Goal: Transaction & Acquisition: Book appointment/travel/reservation

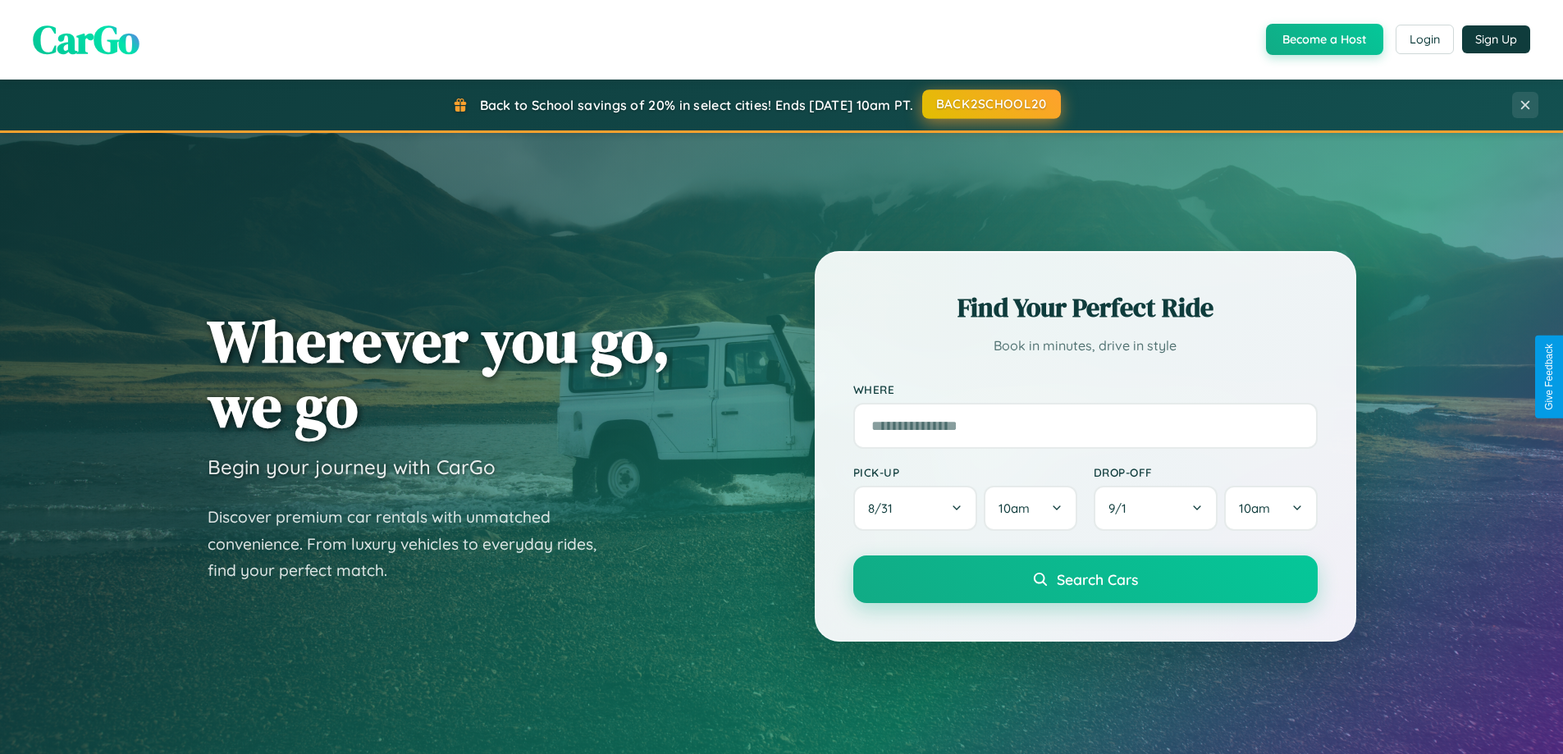
click at [991, 104] on button "BACK2SCHOOL20" at bounding box center [991, 104] width 139 height 30
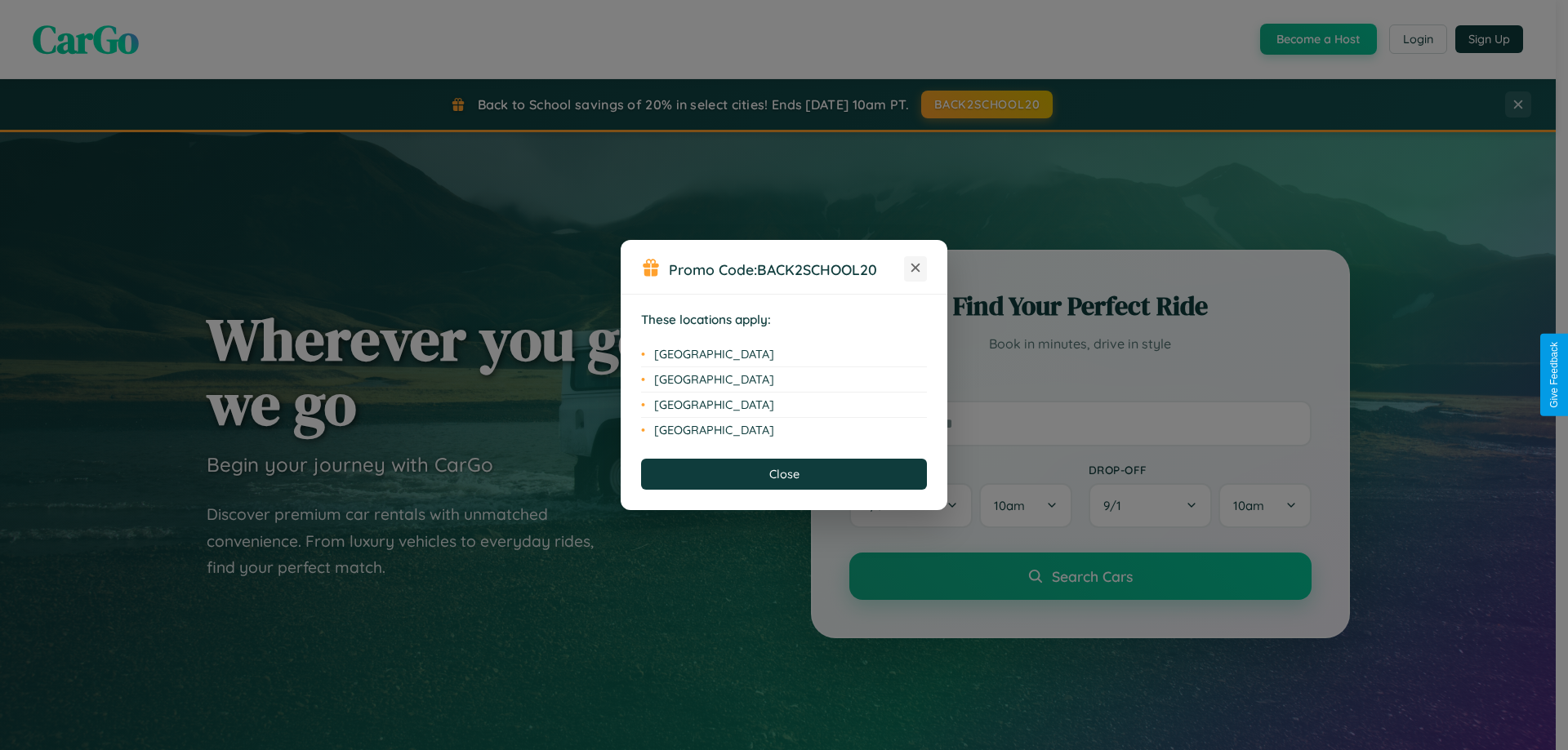
click at [915, 269] on icon at bounding box center [915, 268] width 9 height 9
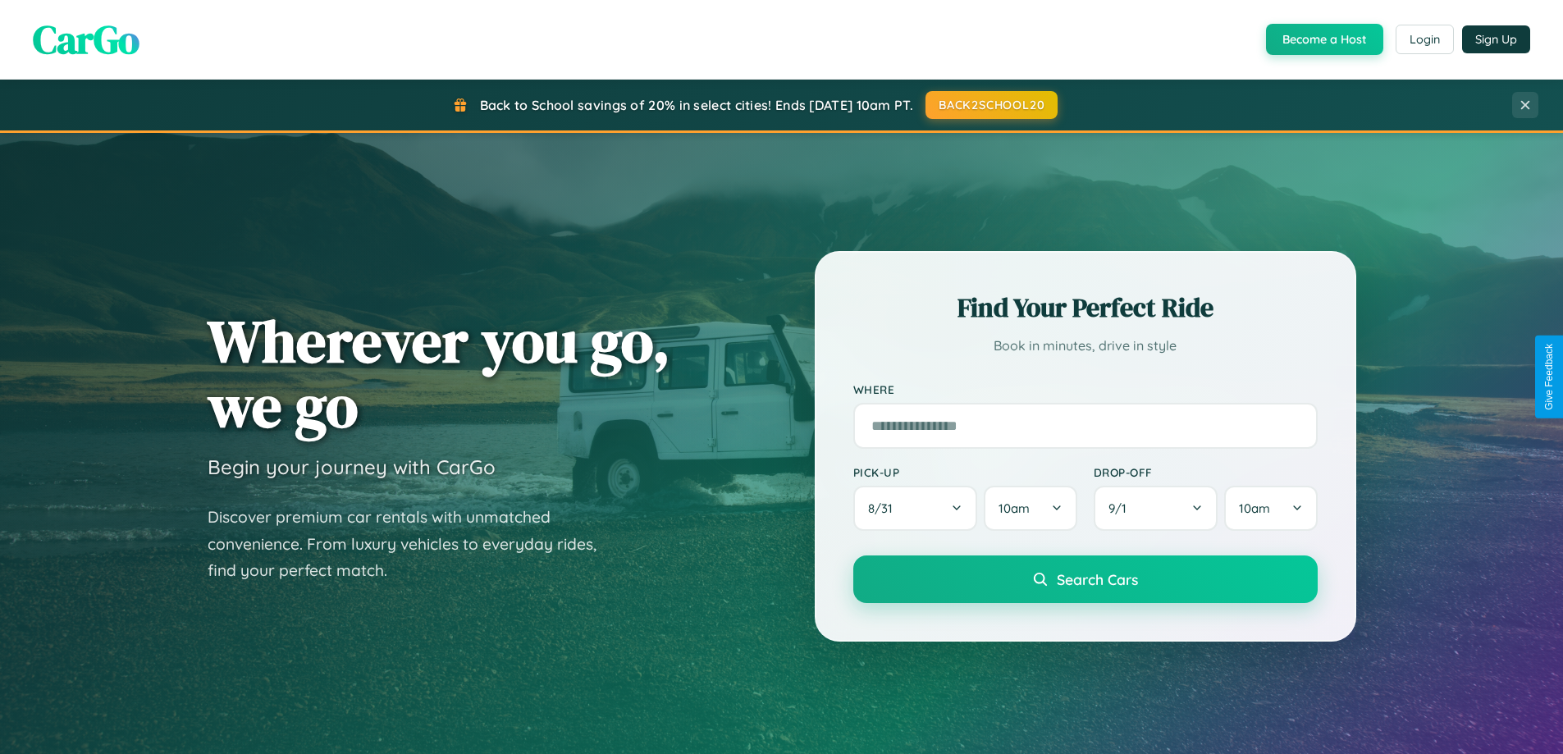
scroll to position [1129, 0]
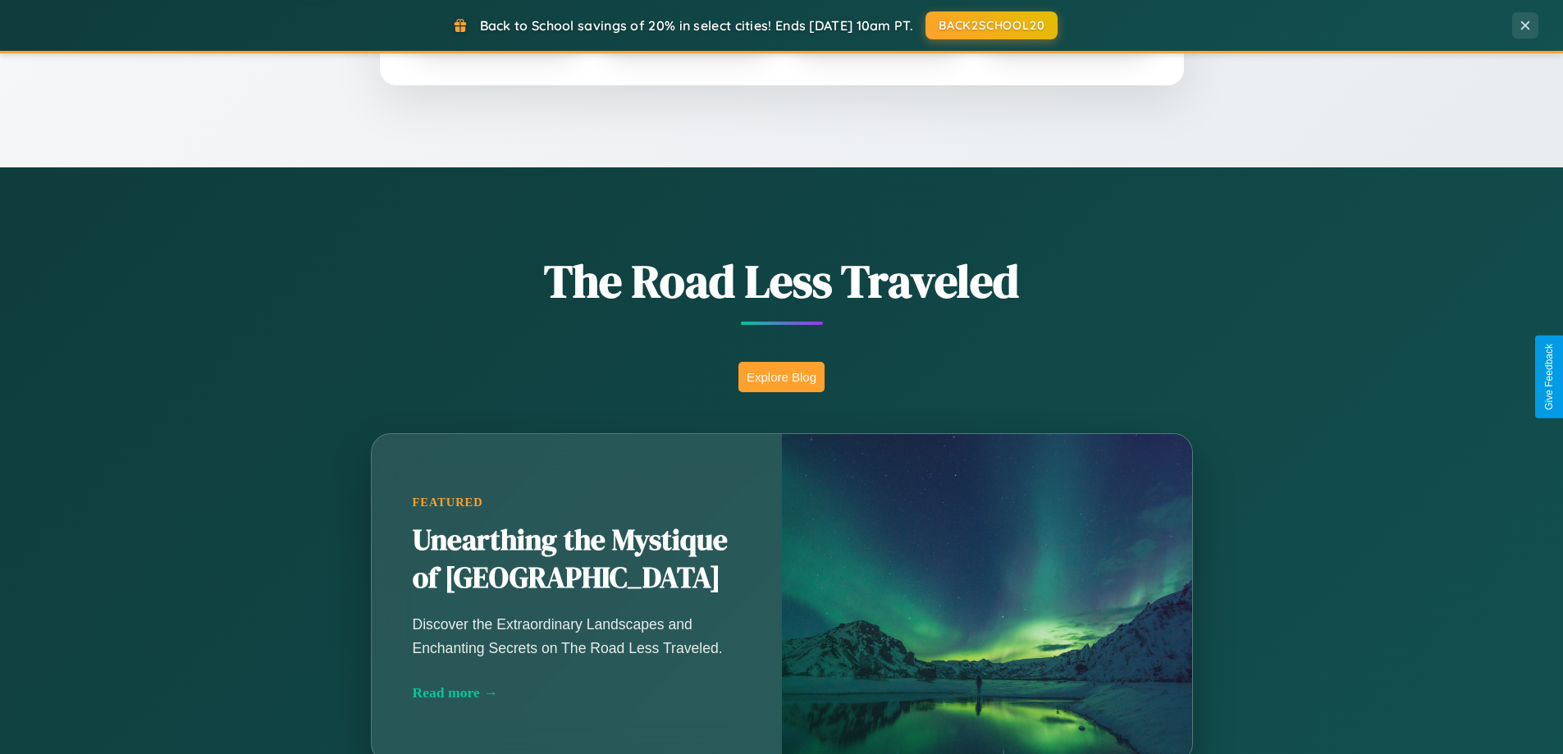
click at [781, 377] on button "Explore Blog" at bounding box center [782, 377] width 86 height 30
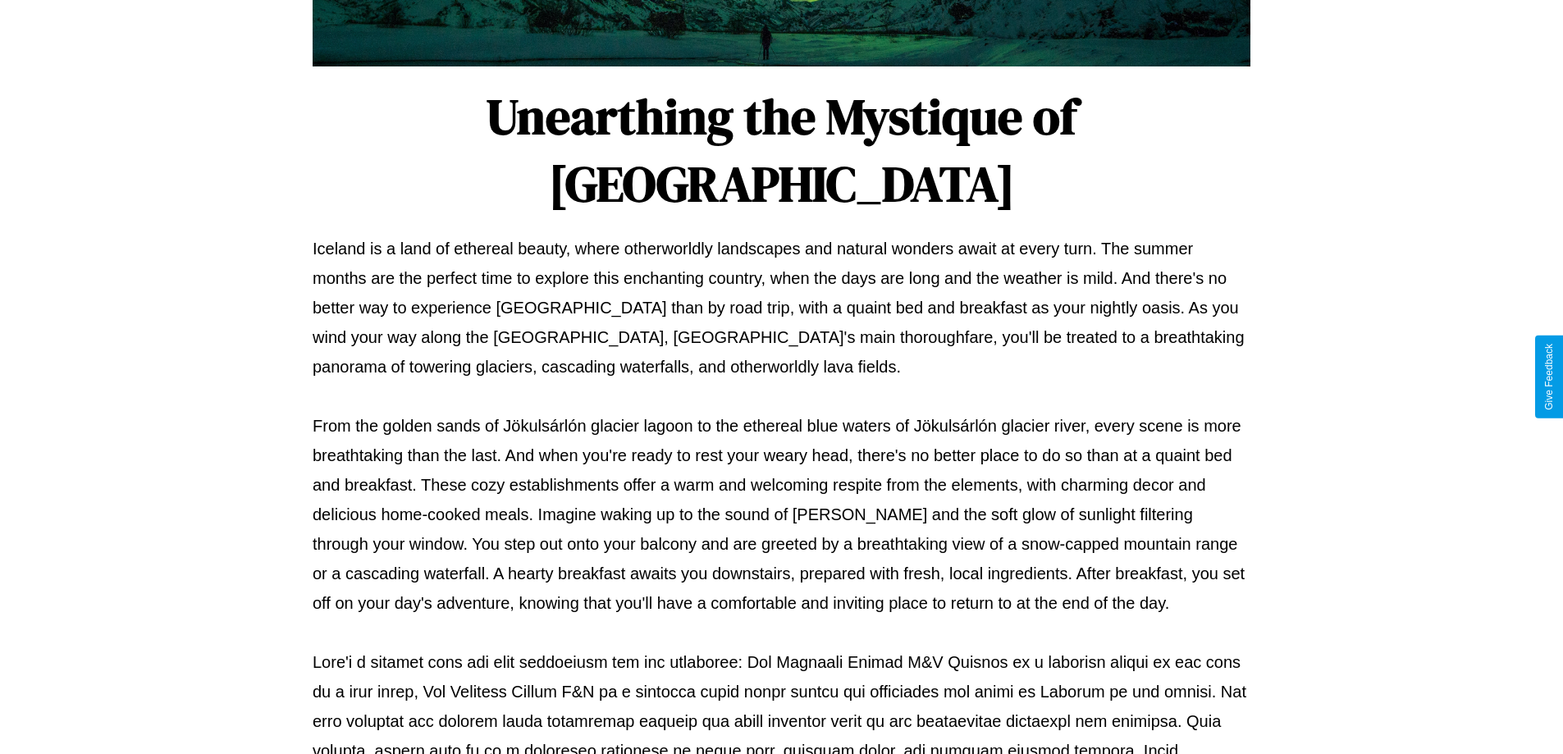
scroll to position [531, 0]
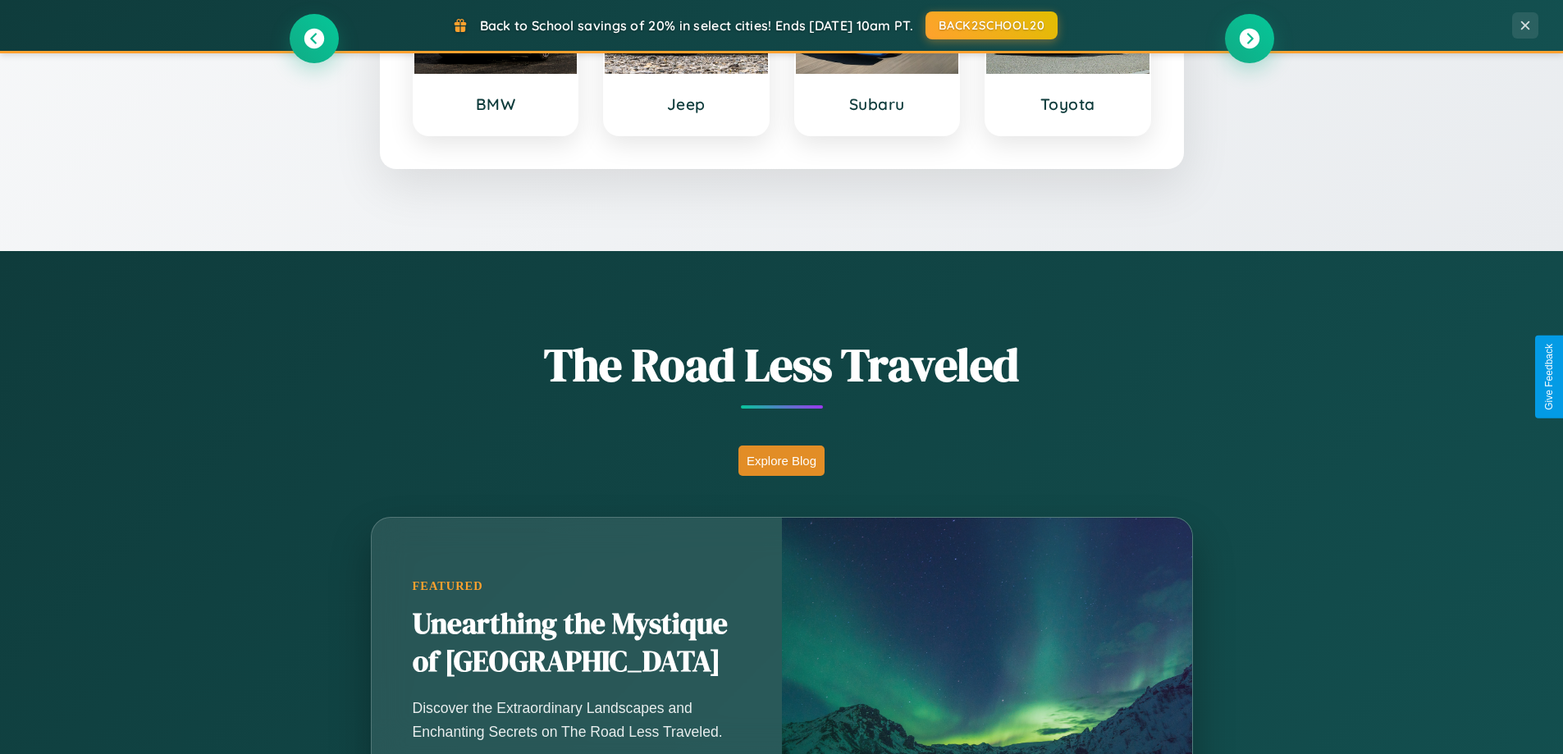
scroll to position [707, 0]
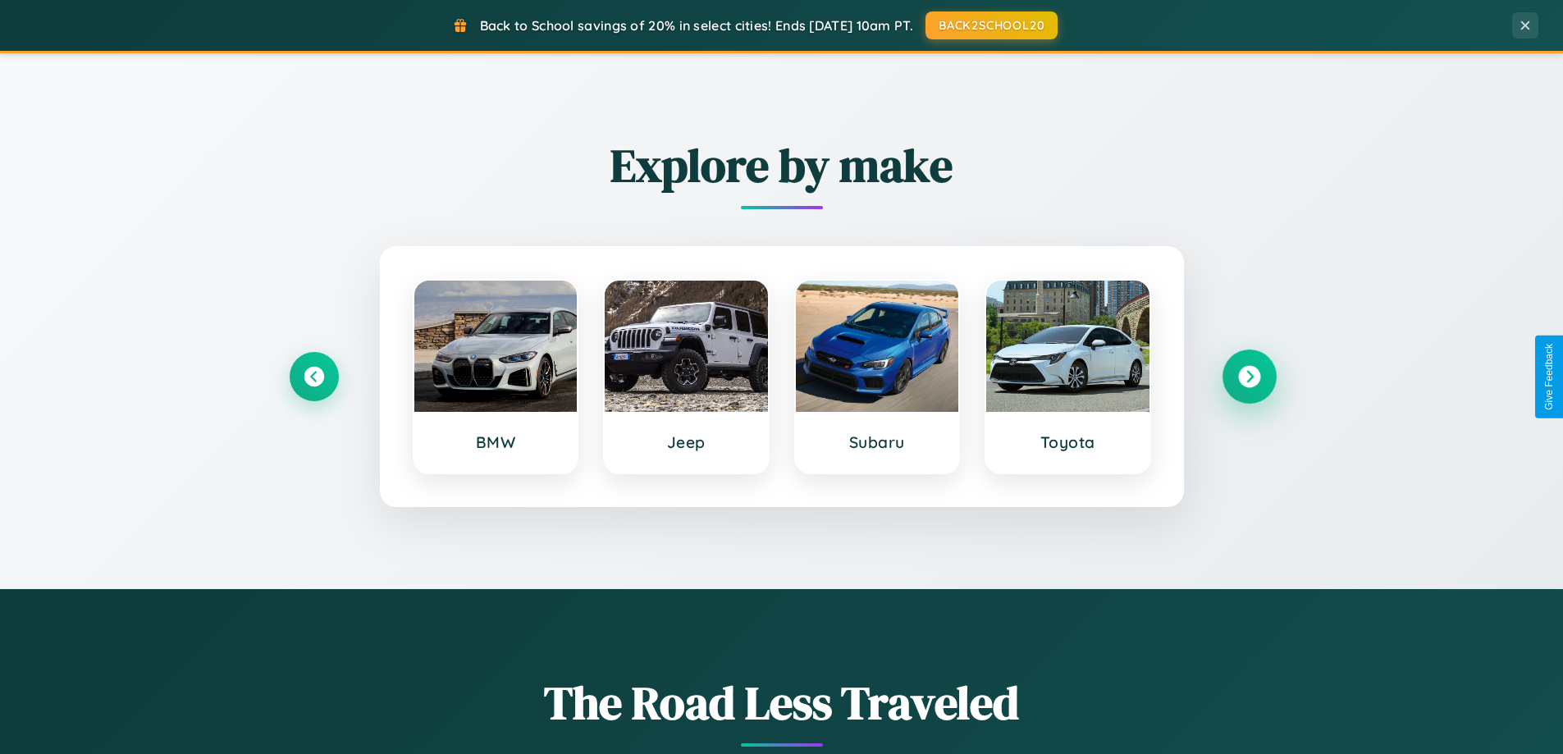
click at [1249, 377] on icon at bounding box center [1249, 377] width 22 height 22
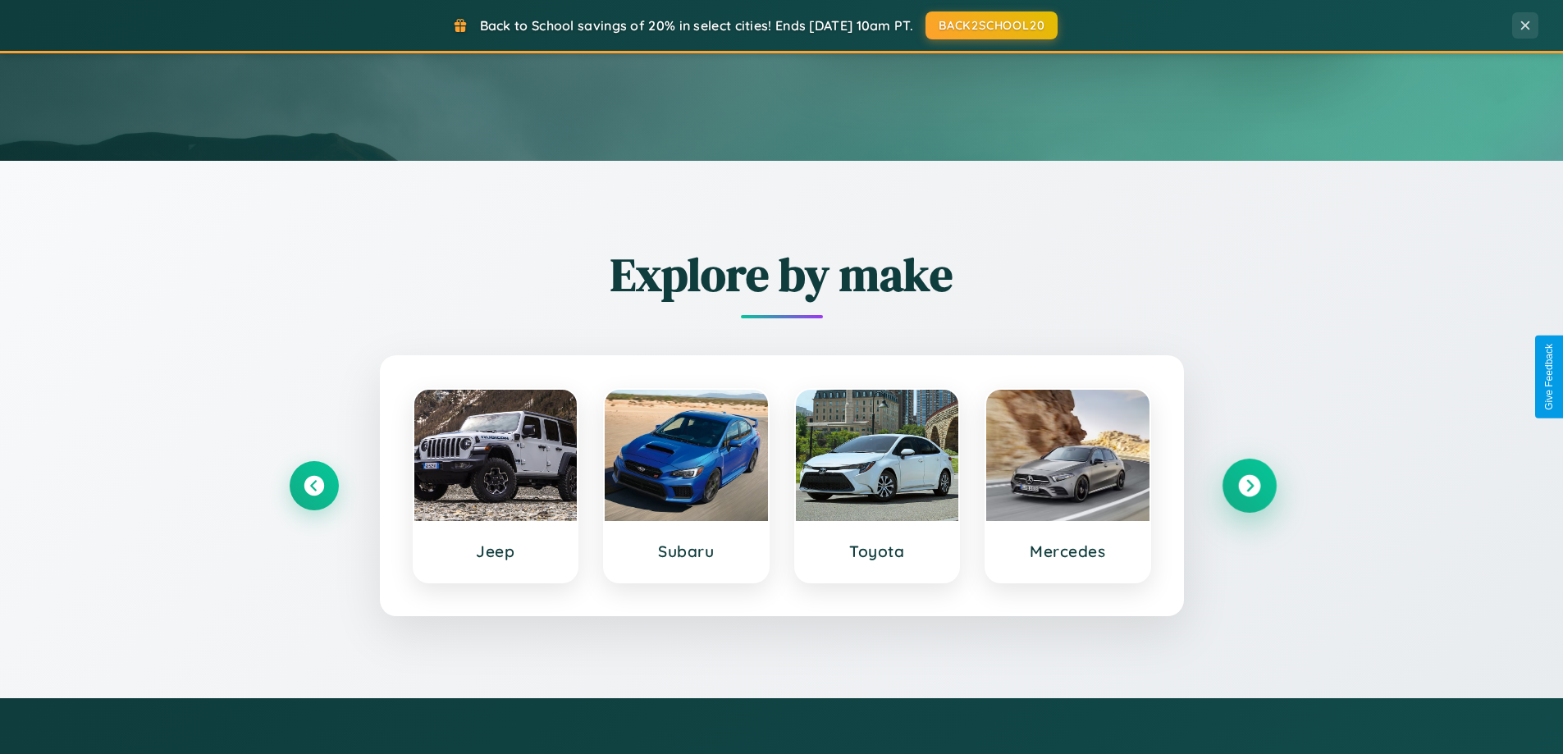
scroll to position [48, 0]
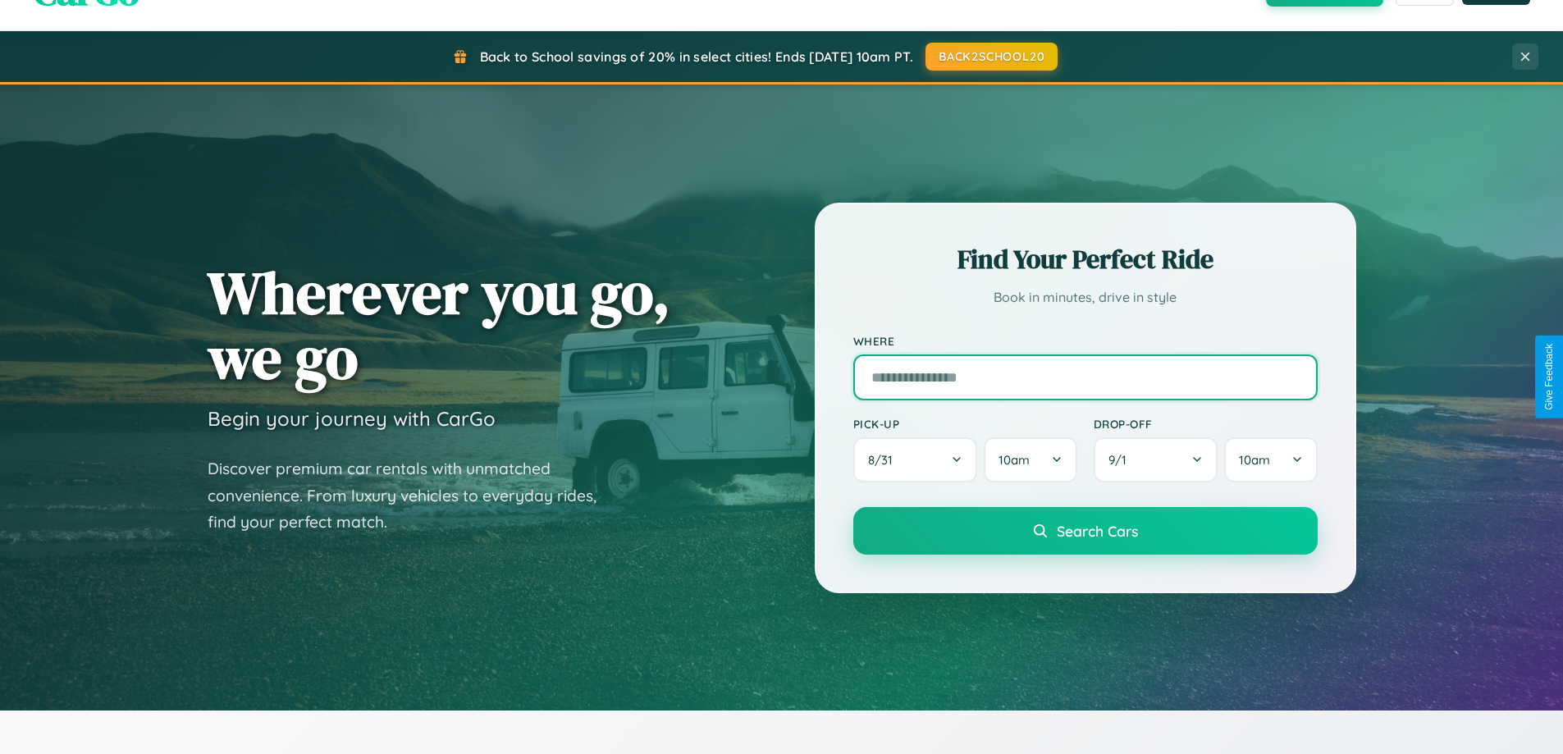
click at [1085, 377] on input "text" at bounding box center [1086, 378] width 465 height 46
type input "**********"
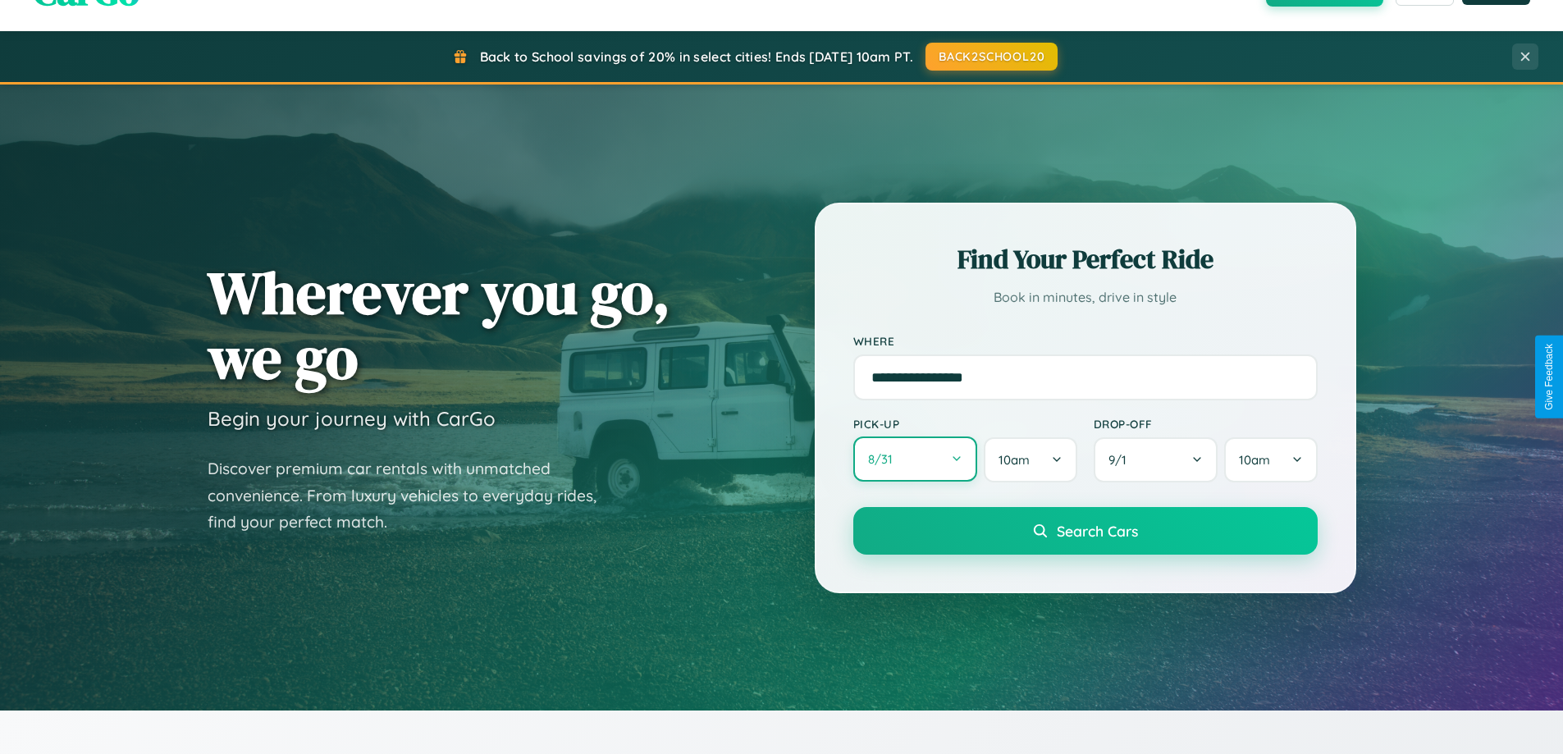
click at [915, 460] on button "8 / 31" at bounding box center [916, 459] width 125 height 45
select select "*"
select select "****"
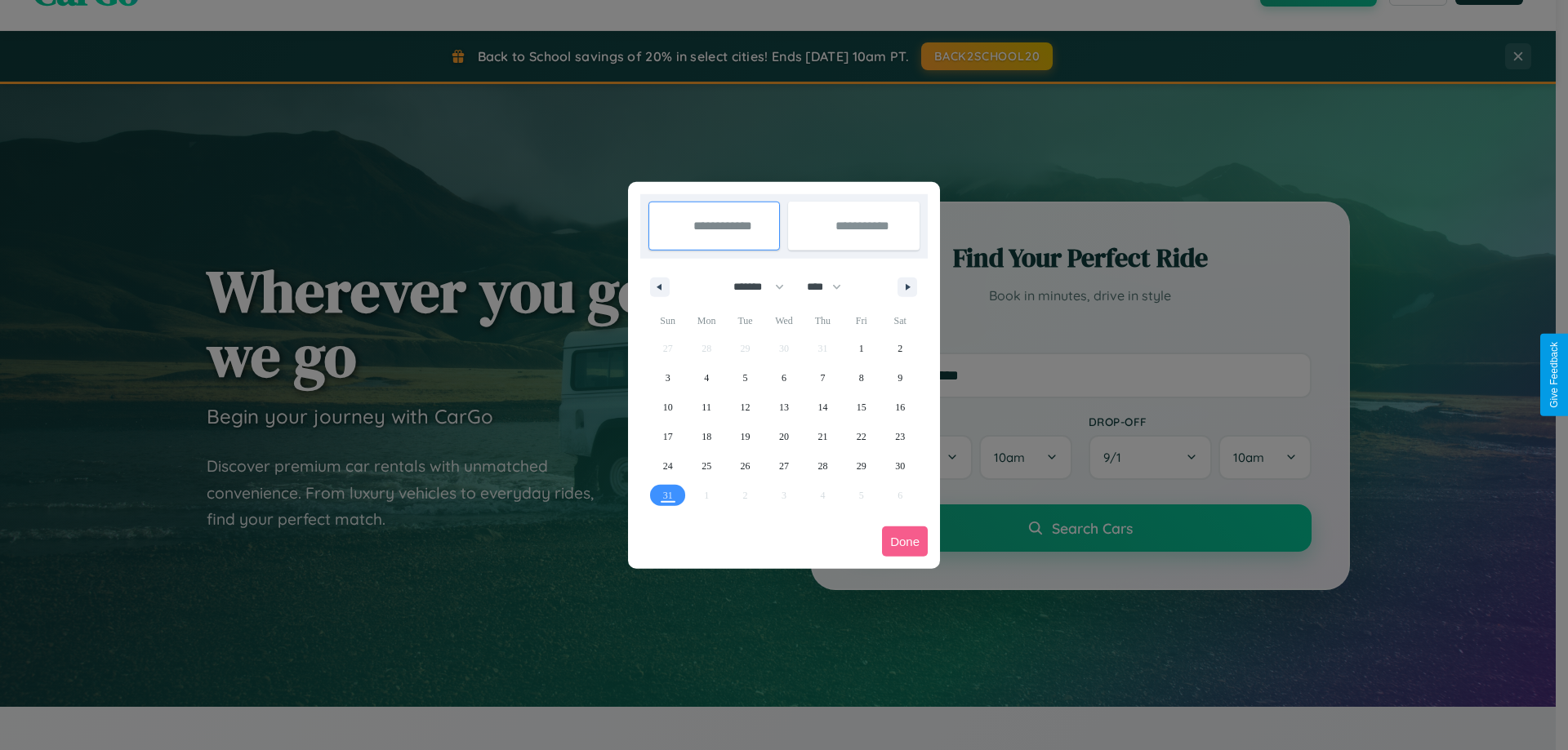
drag, startPoint x: 751, startPoint y: 286, endPoint x: 784, endPoint y: 327, distance: 52.6
click at [751, 286] on select "******* ******** ***** ***** *** **** **** ****** ********* ******* ******** **…" at bounding box center [756, 286] width 70 height 27
select select "*"
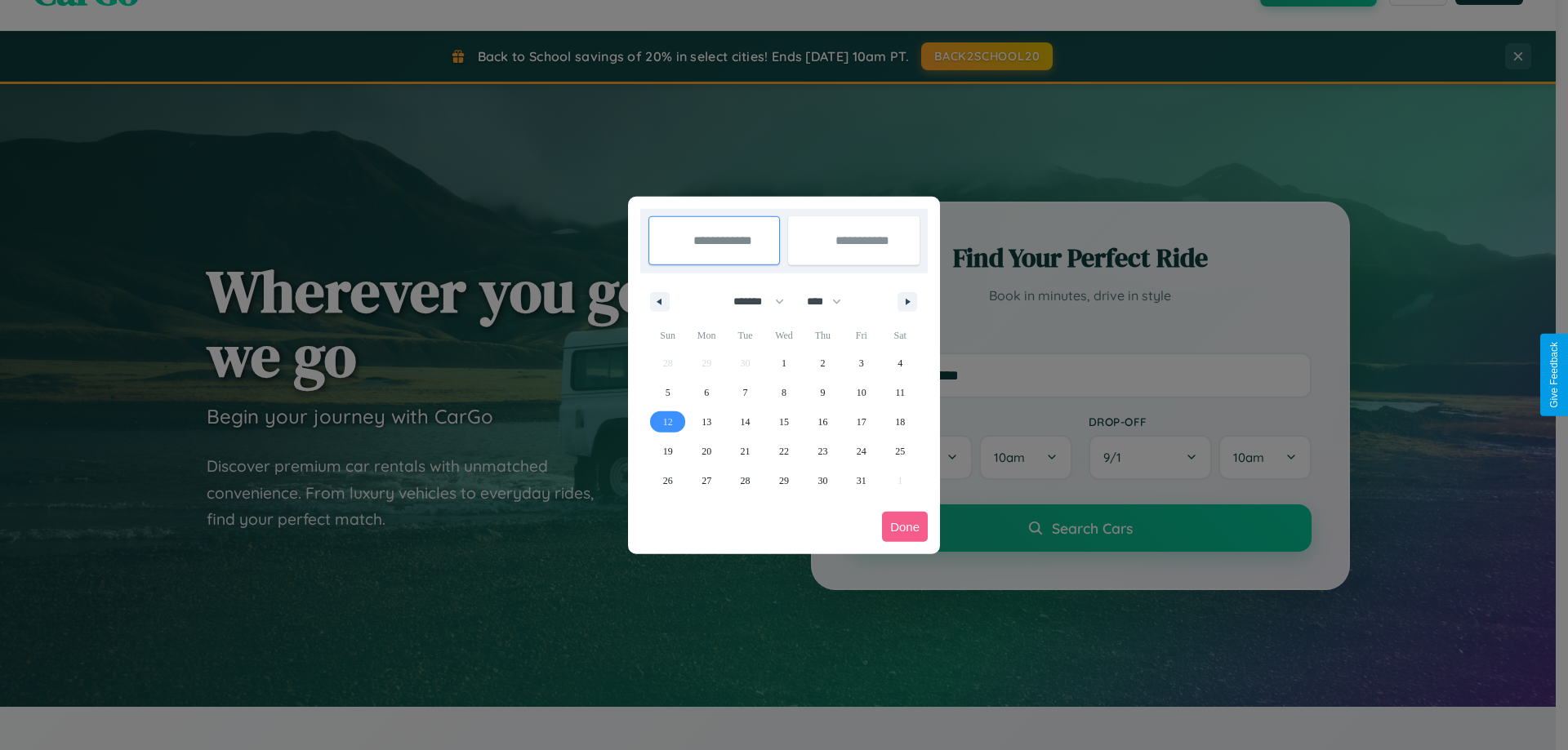
click at [668, 421] on span "12" at bounding box center [668, 423] width 10 height 30
type input "**********"
click at [668, 451] on span "19" at bounding box center [668, 452] width 10 height 30
type input "**********"
click at [904, 526] on button "Done" at bounding box center [904, 527] width 46 height 30
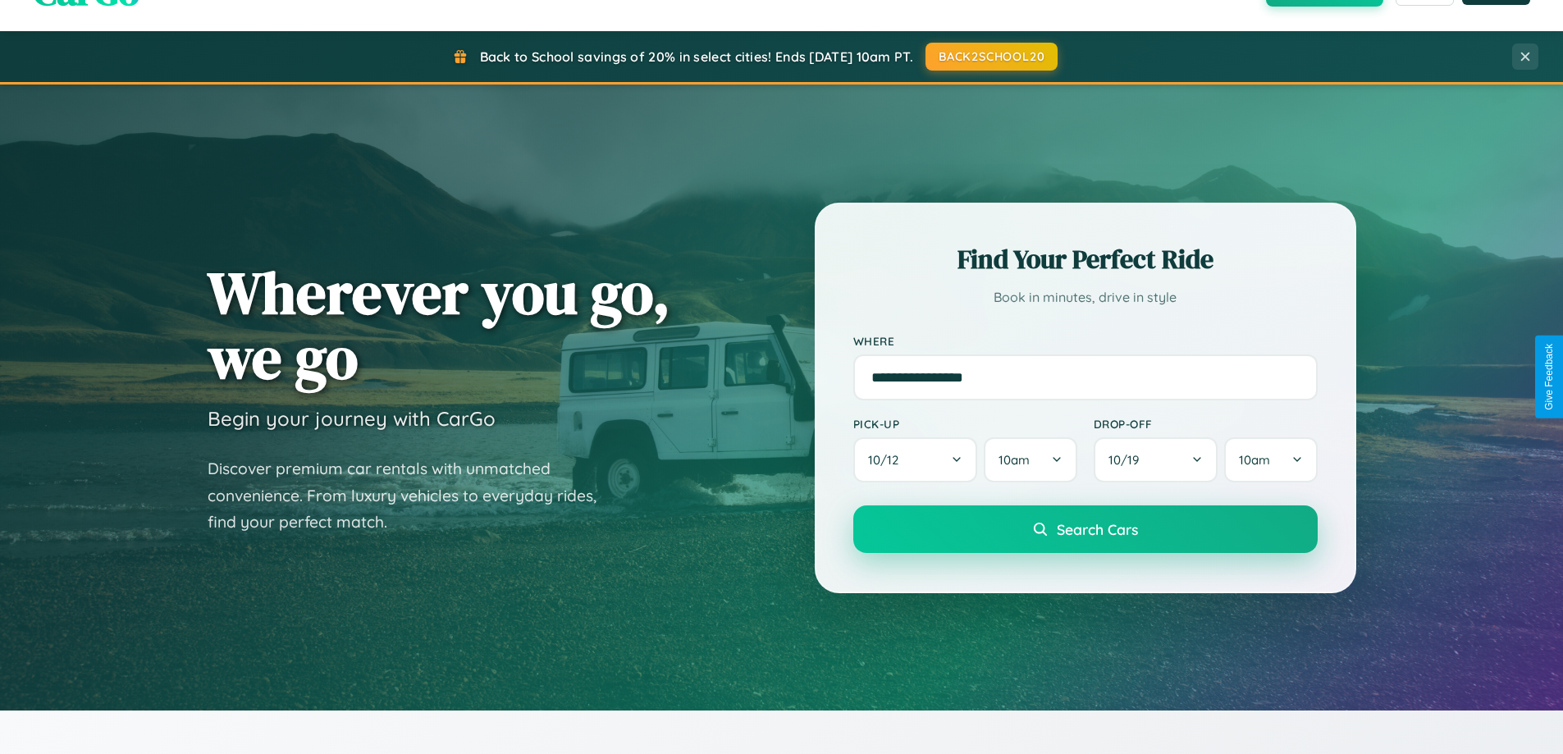
click at [1085, 529] on span "Search Cars" at bounding box center [1097, 529] width 81 height 18
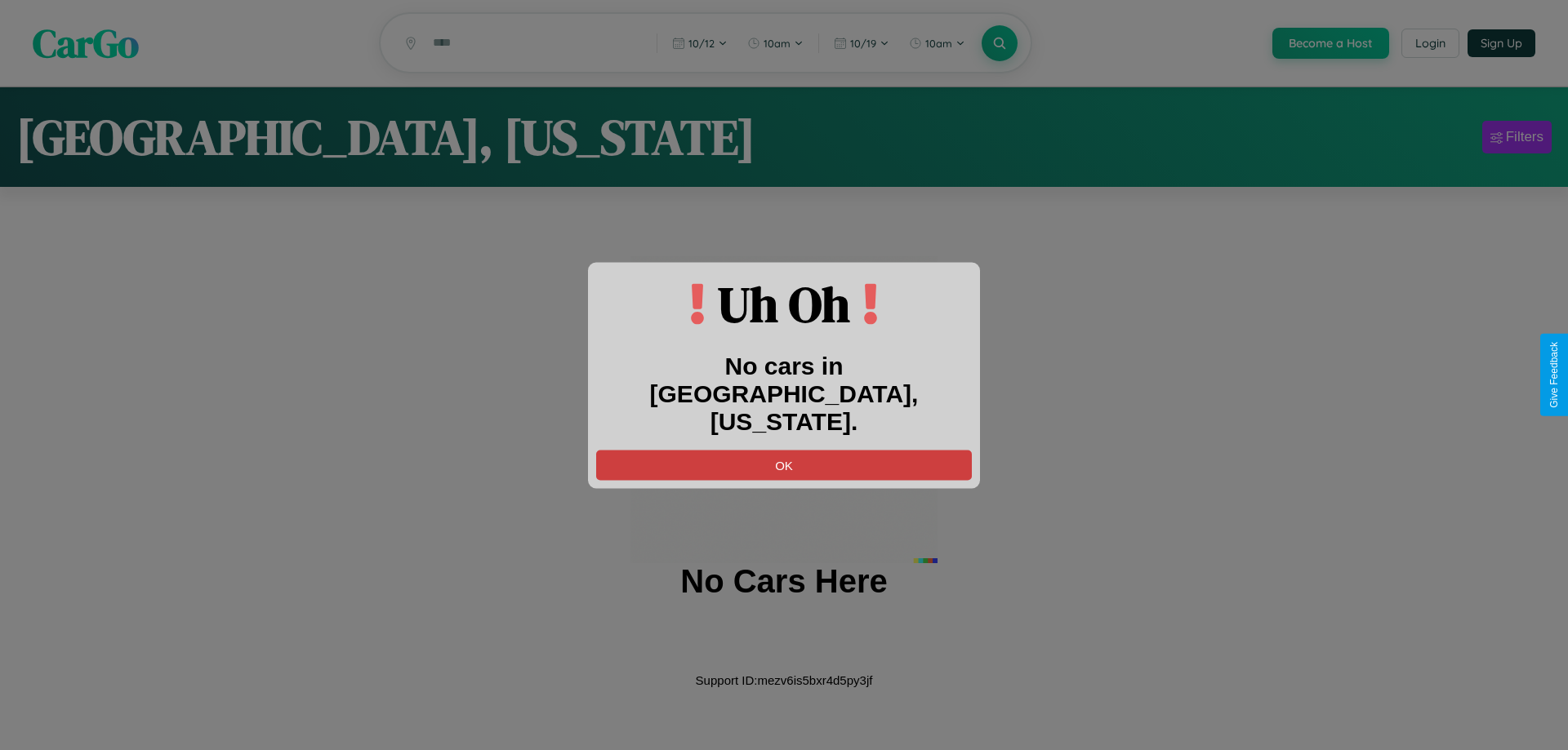
click at [784, 450] on button "OK" at bounding box center [784, 465] width 376 height 30
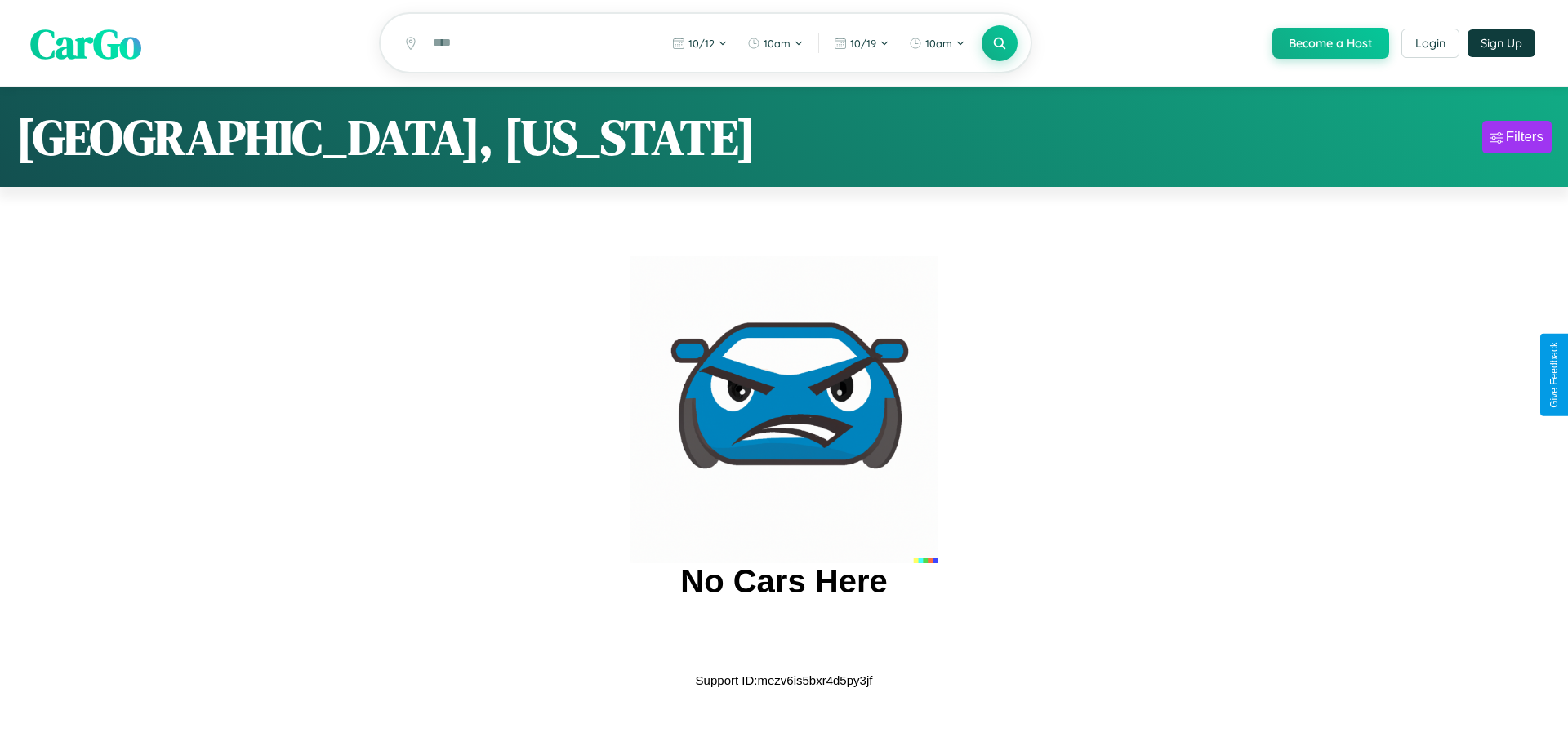
click at [86, 44] on span "CarGo" at bounding box center [86, 43] width 111 height 57
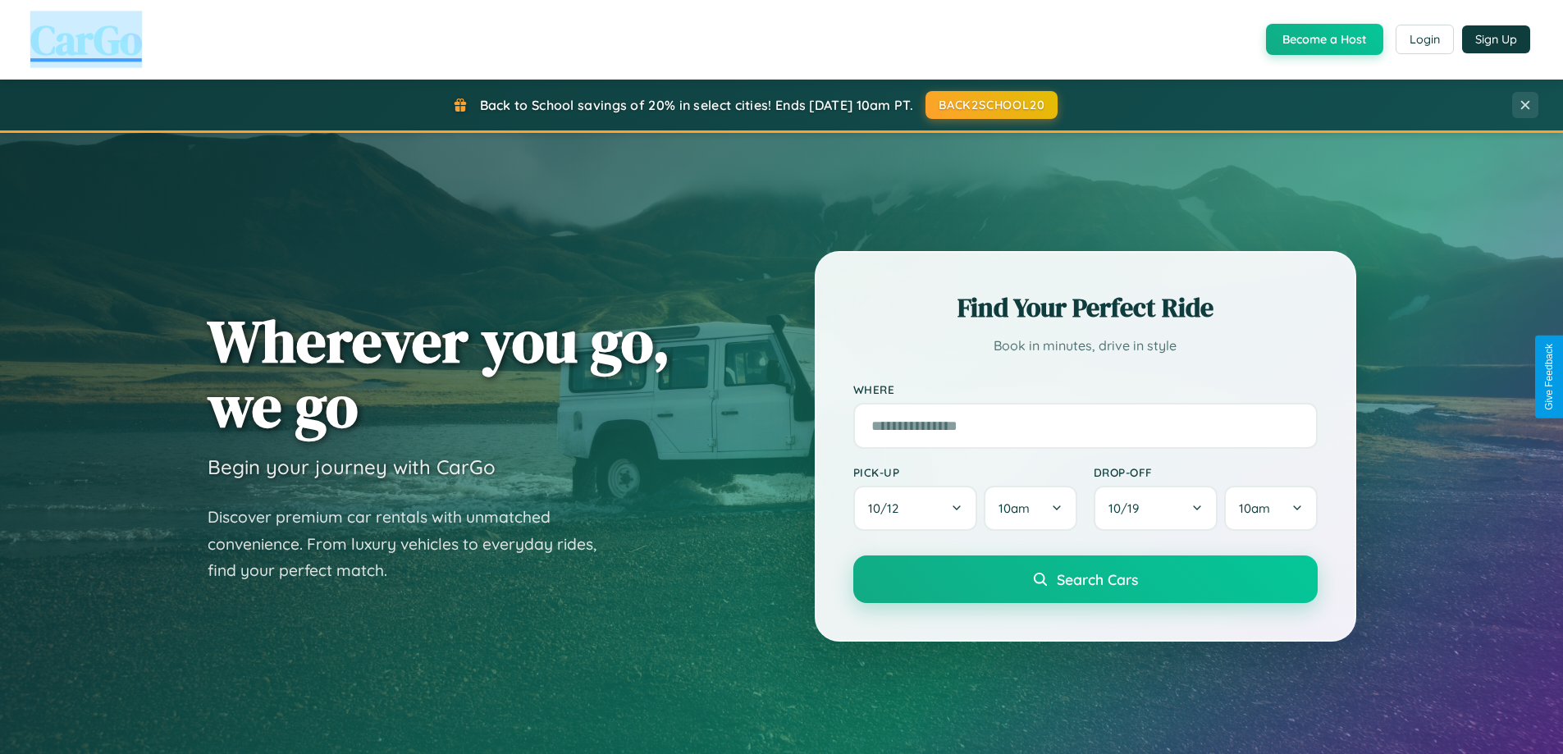
scroll to position [1923, 0]
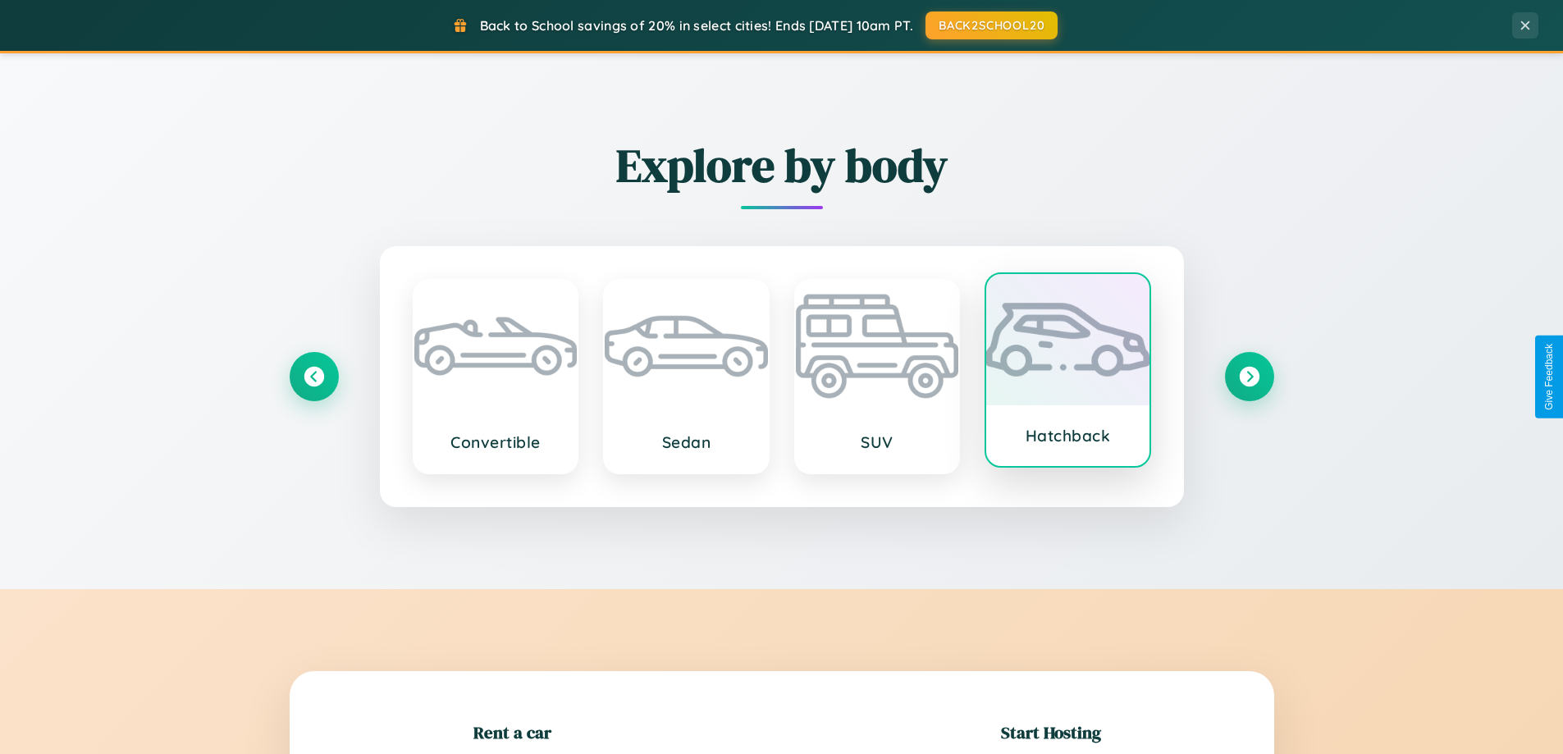
click at [1068, 371] on div at bounding box center [1068, 339] width 163 height 131
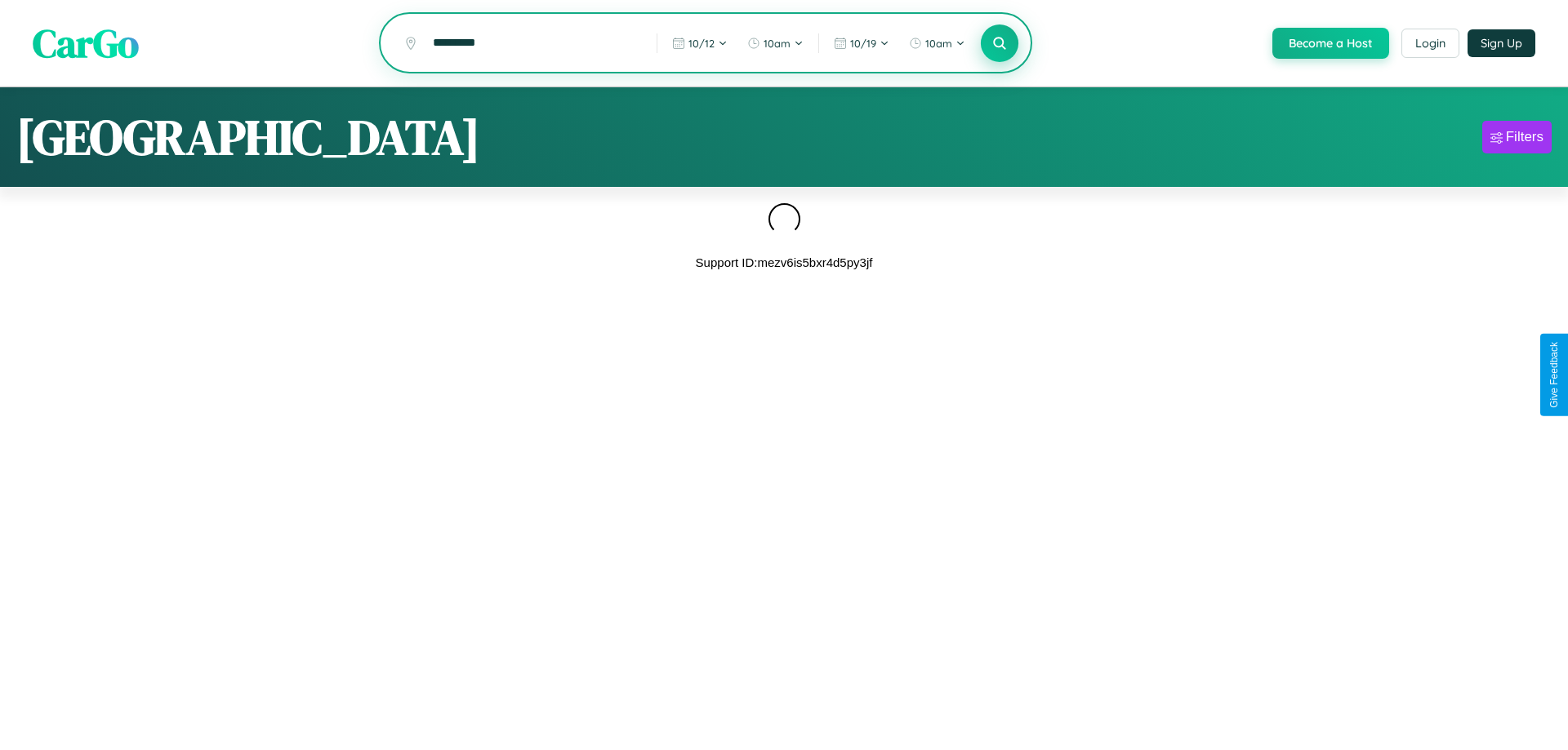
click at [998, 44] on icon at bounding box center [999, 43] width 16 height 16
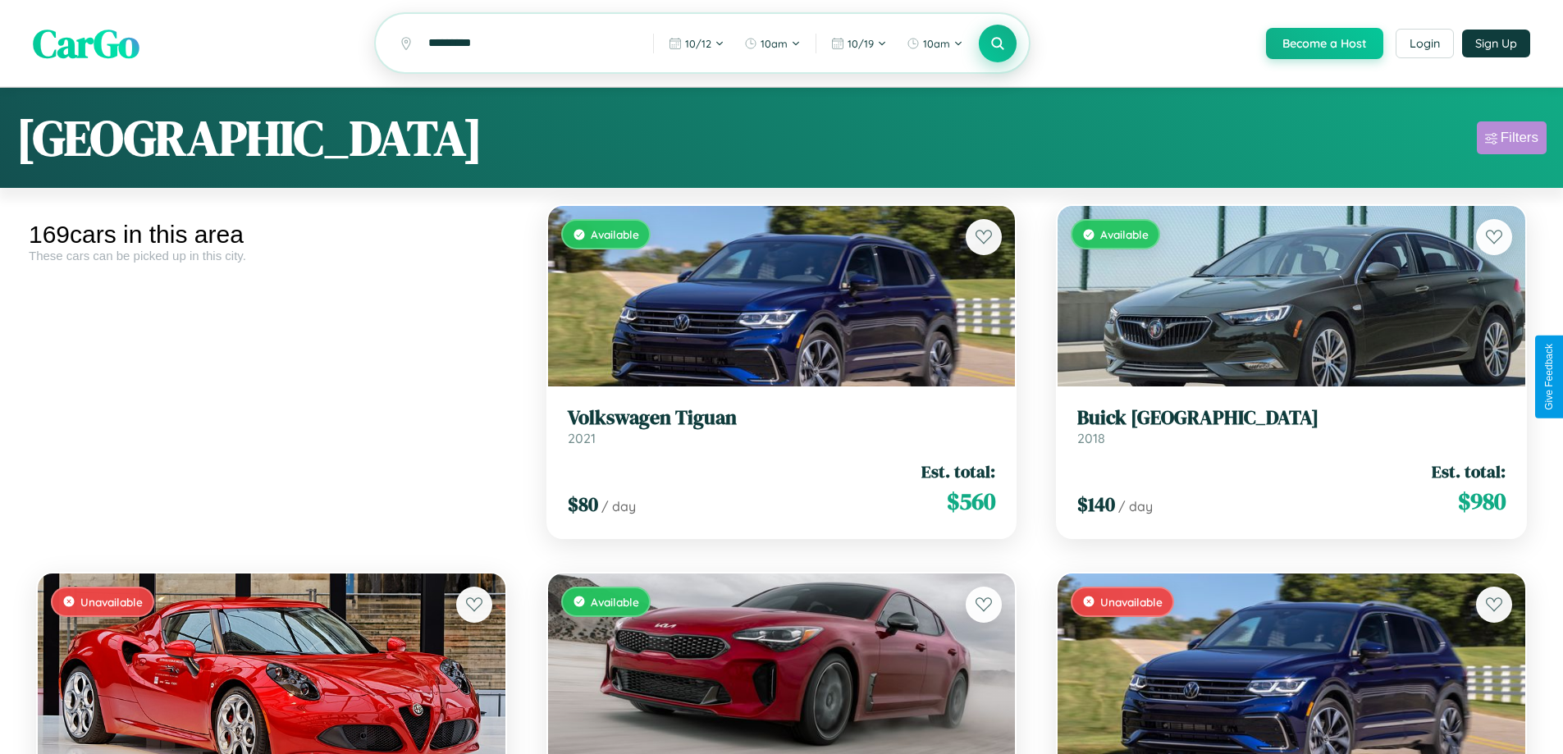
click at [1512, 140] on div "Filters" at bounding box center [1520, 138] width 38 height 16
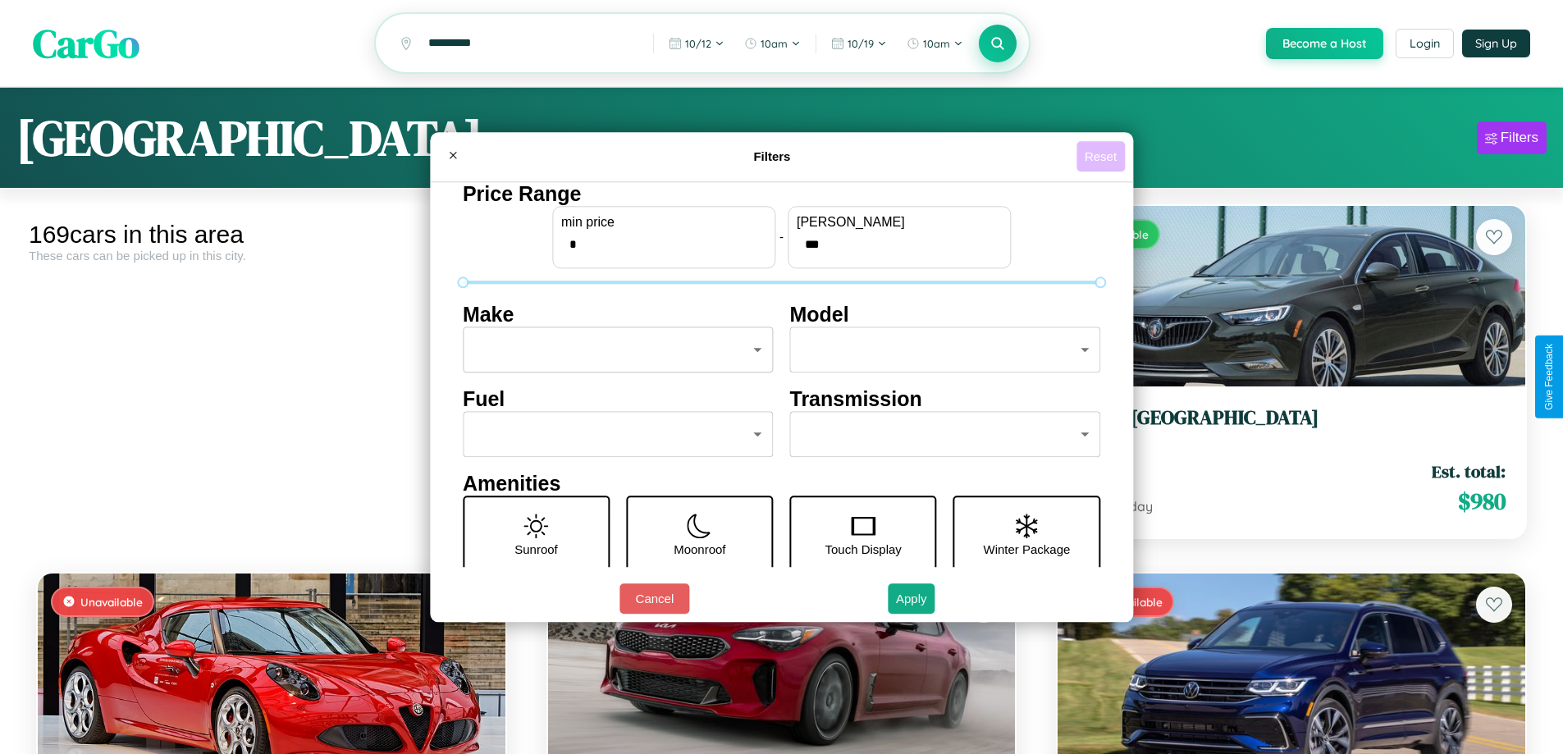
click at [1103, 156] on button "Reset" at bounding box center [1101, 156] width 48 height 30
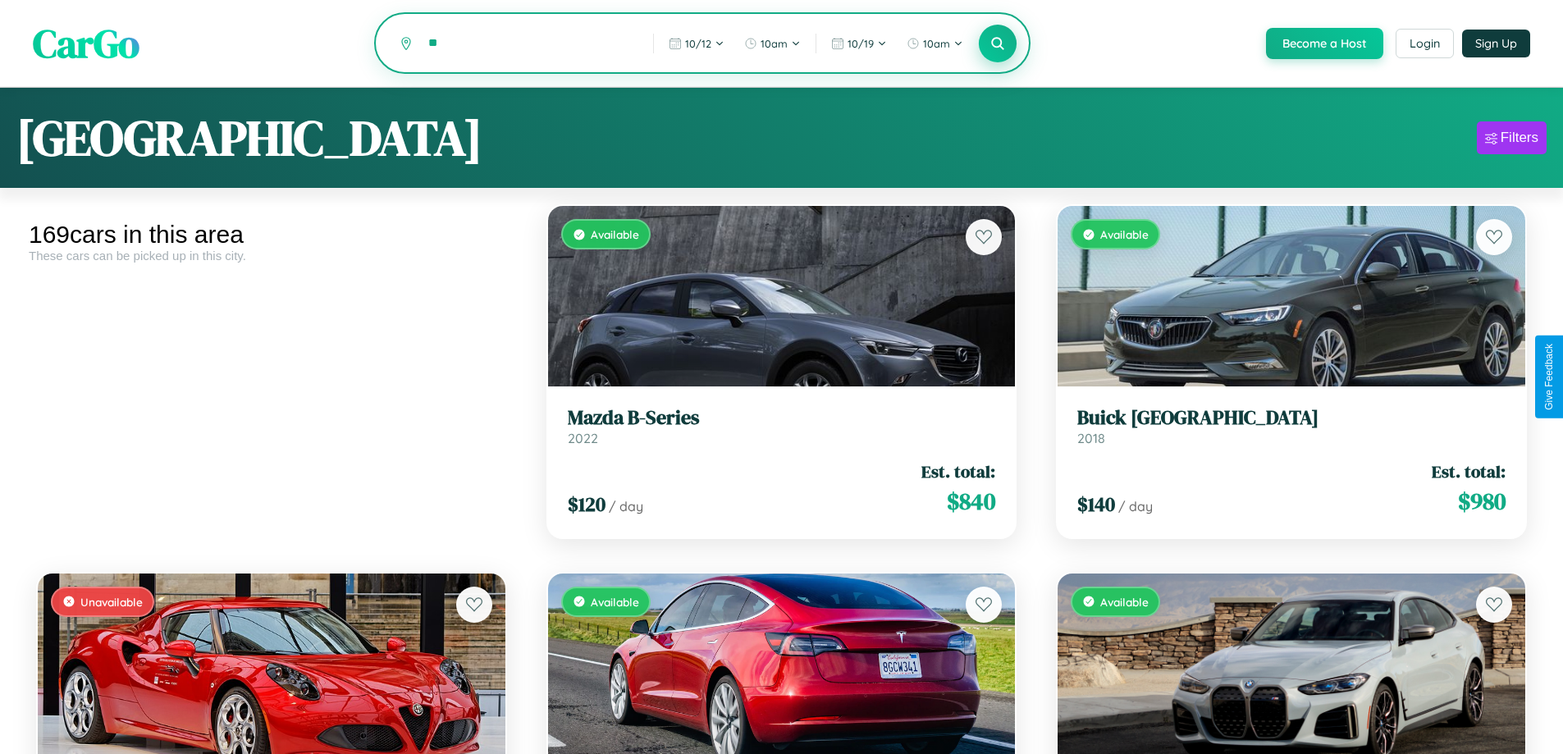
type input "*"
type input "******"
click at [997, 44] on icon at bounding box center [999, 43] width 16 height 16
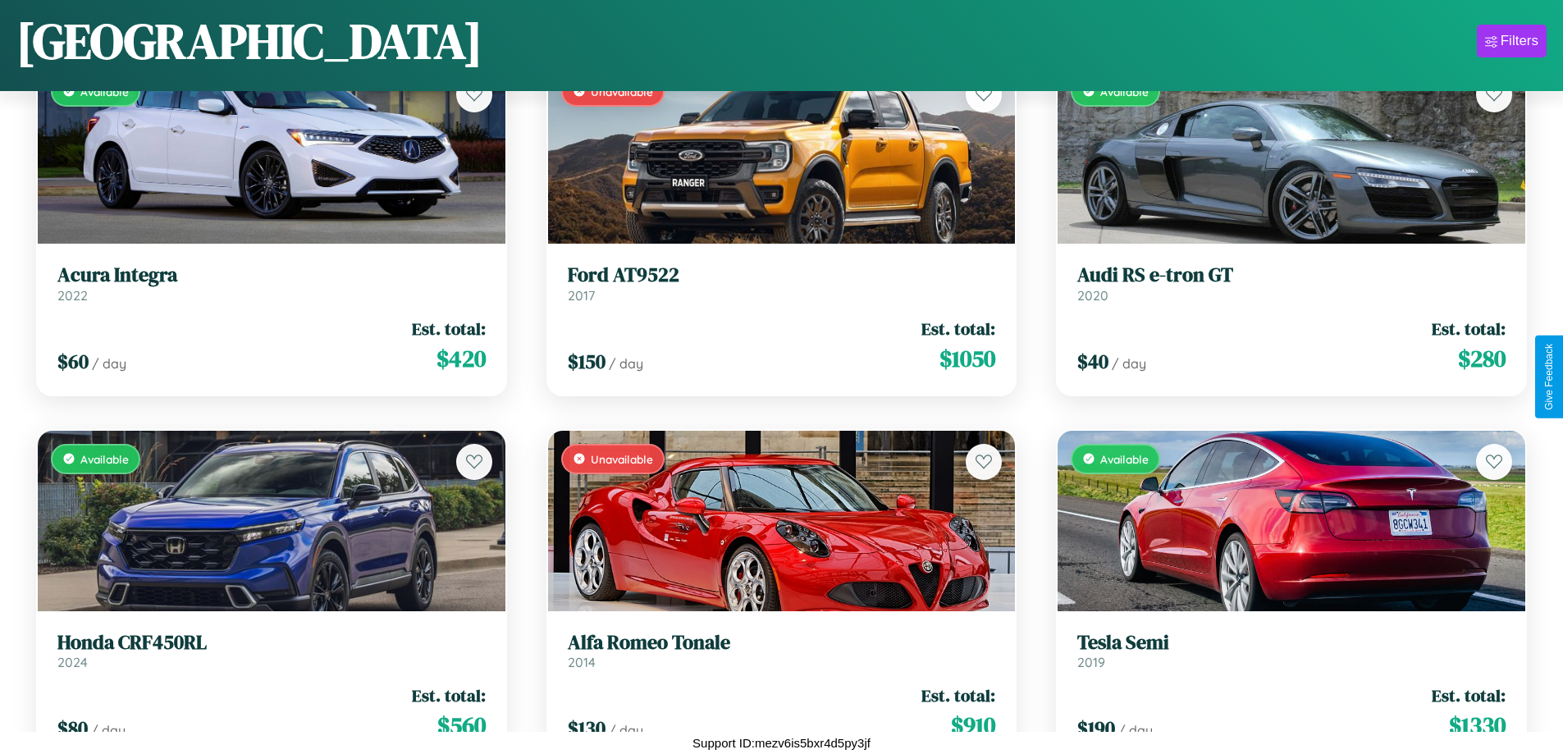
scroll to position [77, 0]
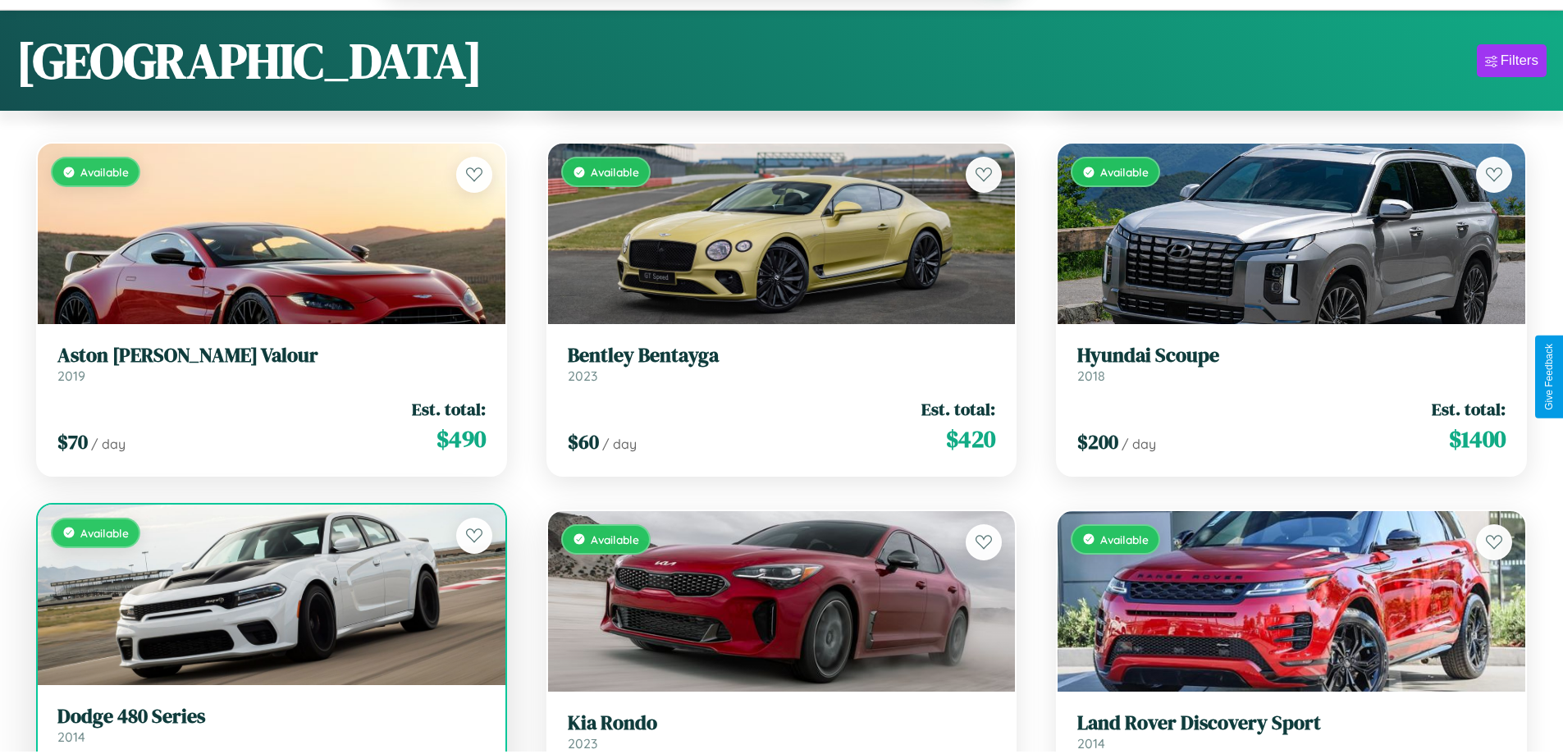
click at [269, 734] on link "Dodge 480 Series 2014" at bounding box center [271, 725] width 428 height 40
